Goal: Find specific page/section: Find specific page/section

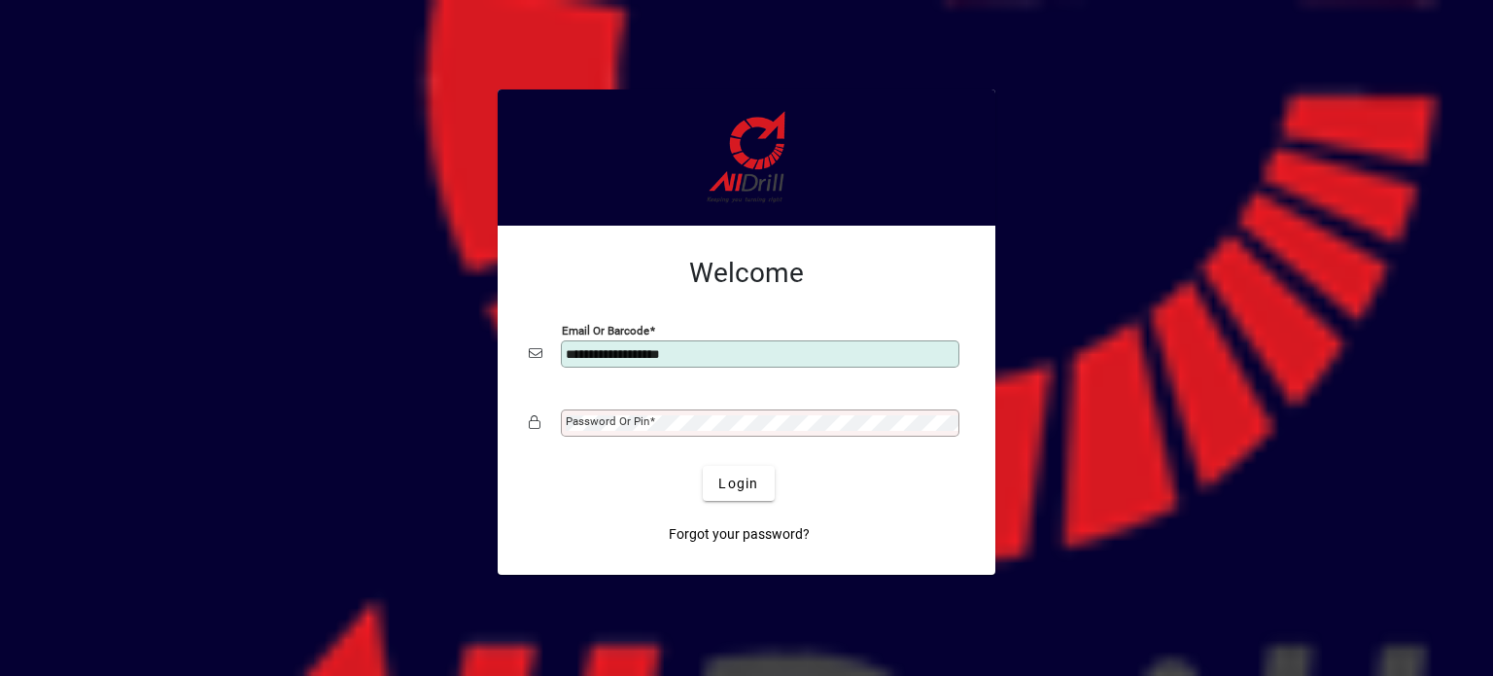
type input "**********"
click at [703, 466] on button "Login" at bounding box center [738, 483] width 71 height 35
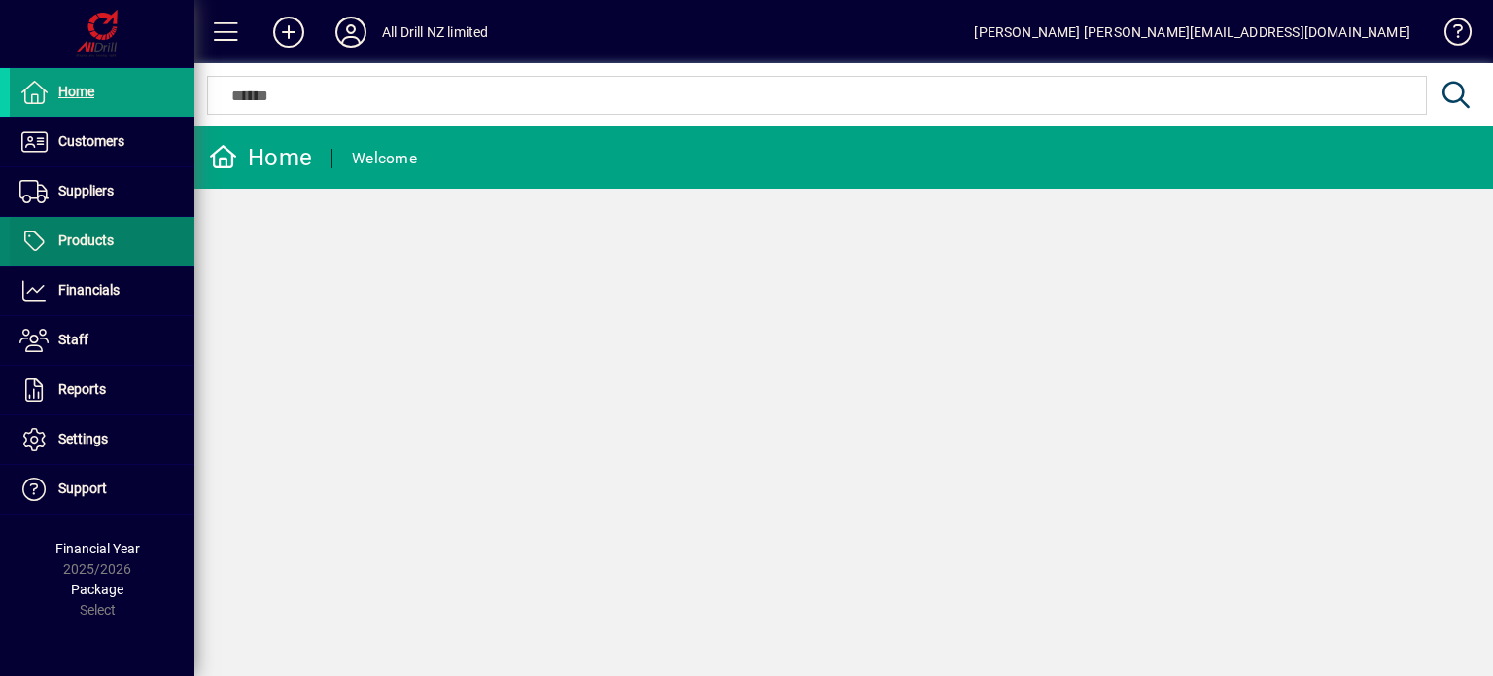
click at [86, 250] on span "Products" at bounding box center [62, 240] width 104 height 23
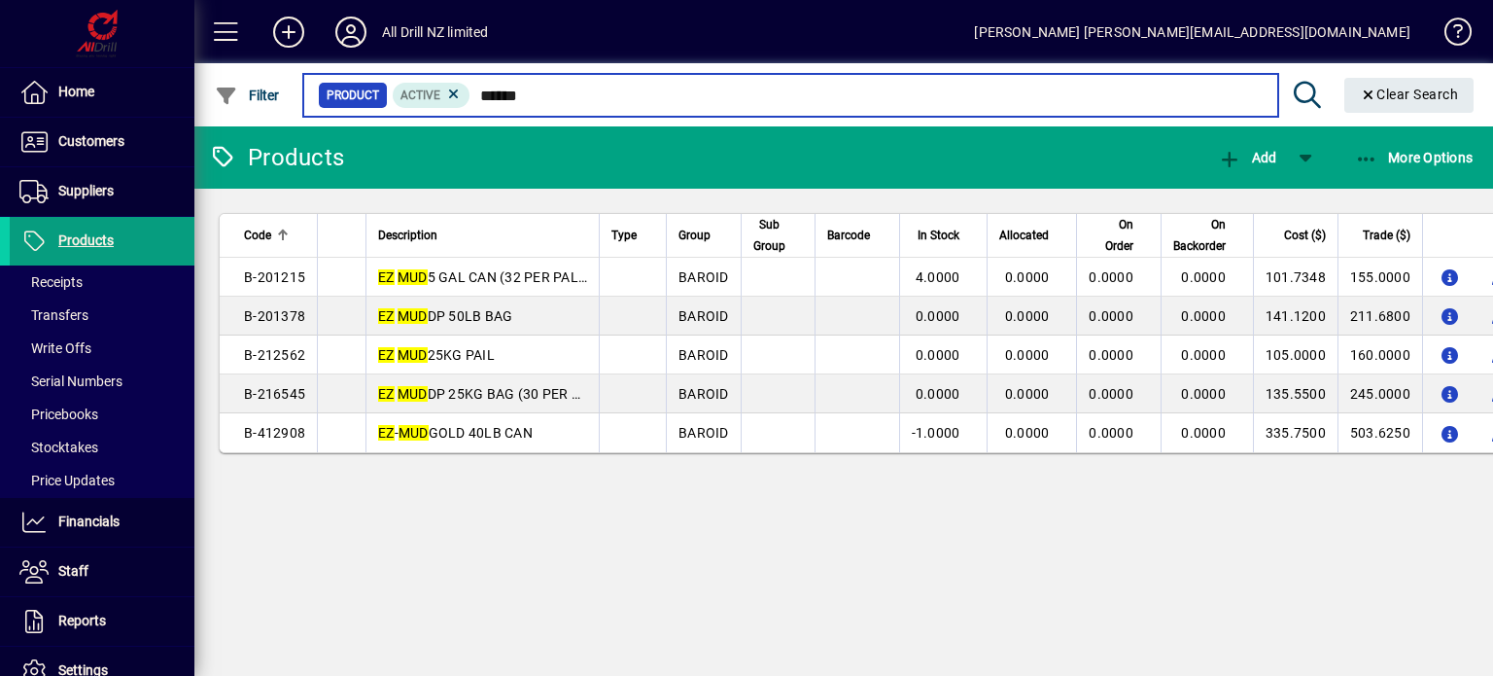
type input "******"
